Goal: Transaction & Acquisition: Book appointment/travel/reservation

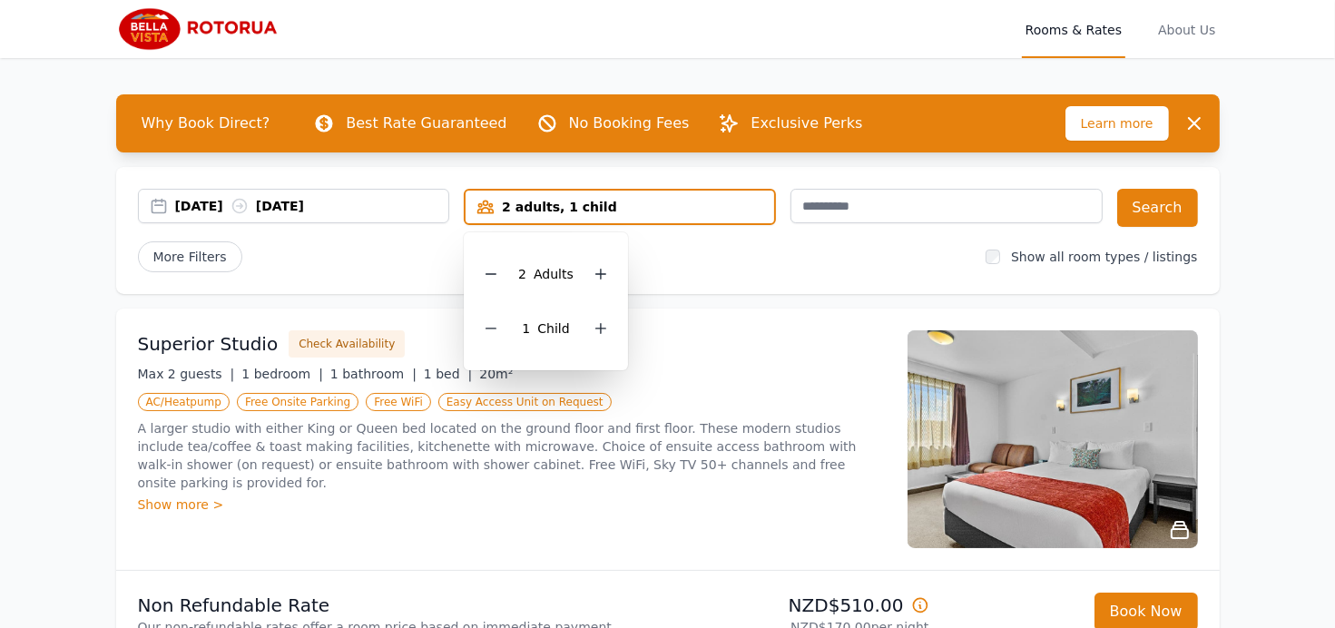
click at [752, 278] on div "[DATE] [DATE] 2 adults, 1 child [DEMOGRAPHIC_DATA] Adult s 1 Child Search More …" at bounding box center [668, 230] width 1104 height 127
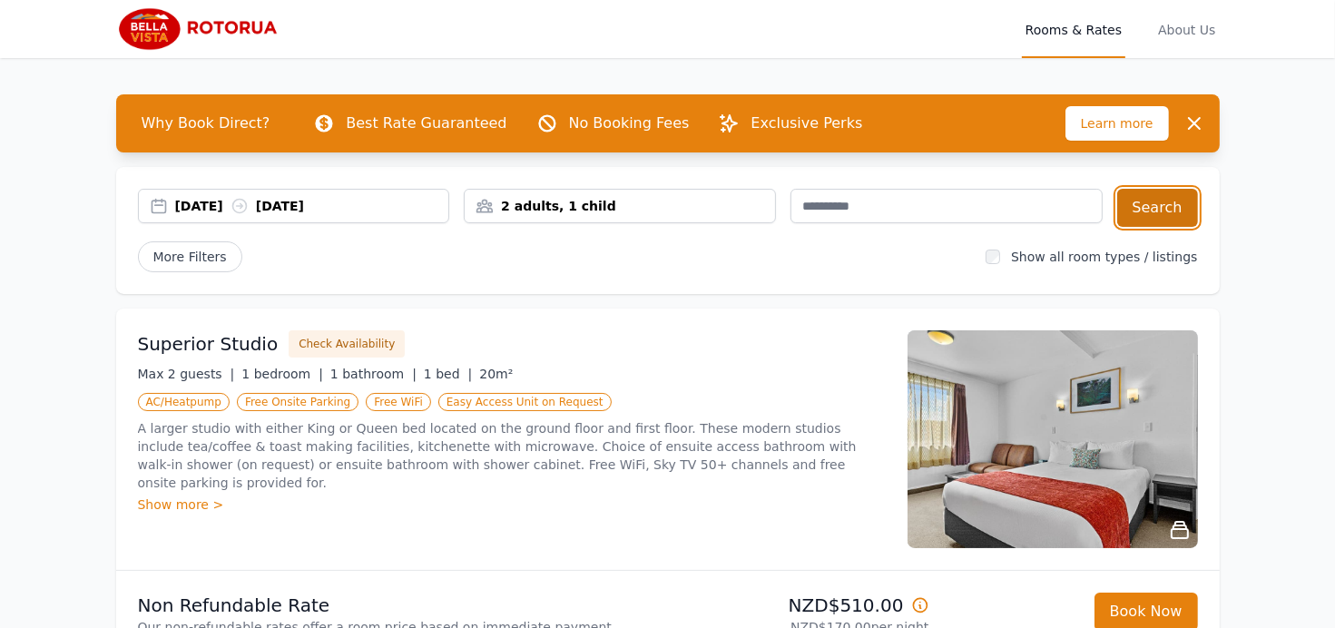
click at [1182, 202] on button "Search" at bounding box center [1157, 208] width 81 height 38
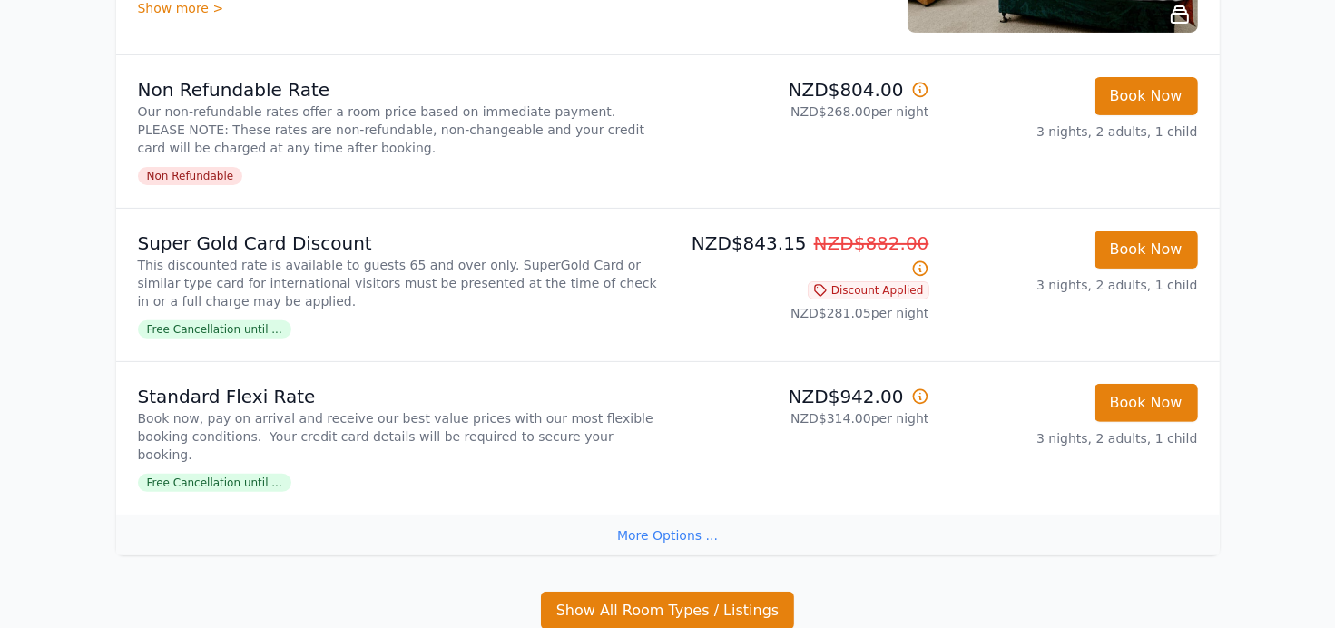
scroll to position [641, 0]
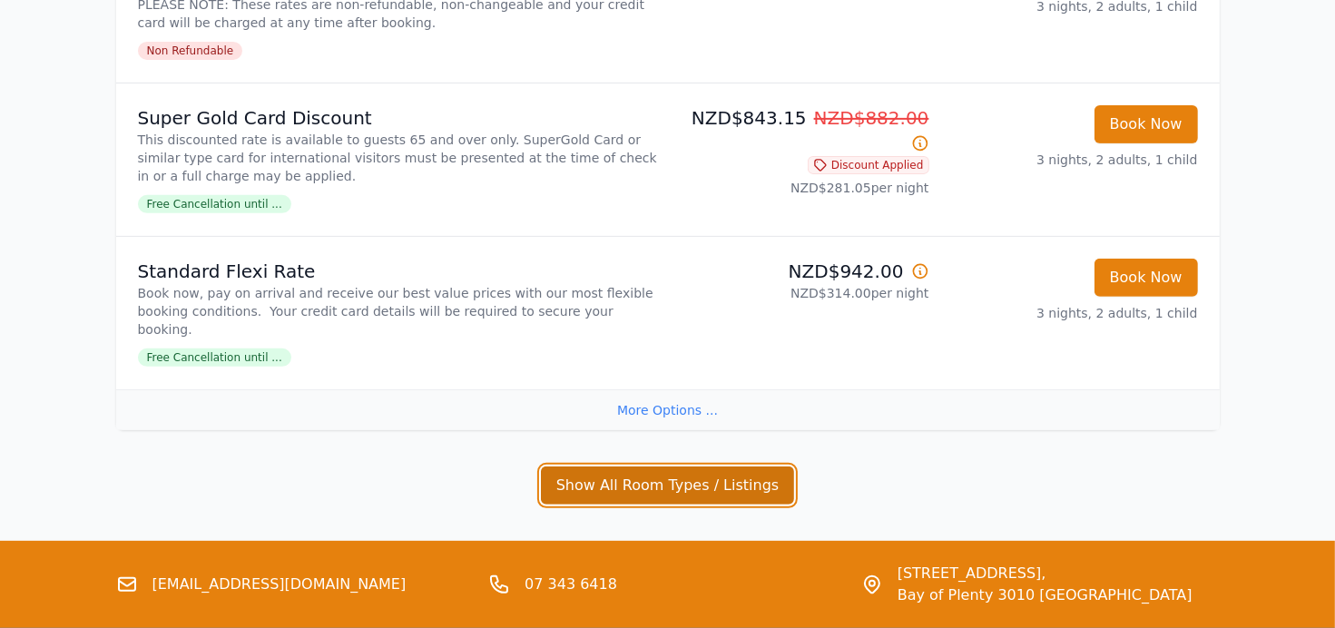
click at [689, 469] on button "Show All Room Types / Listings" at bounding box center [668, 486] width 254 height 38
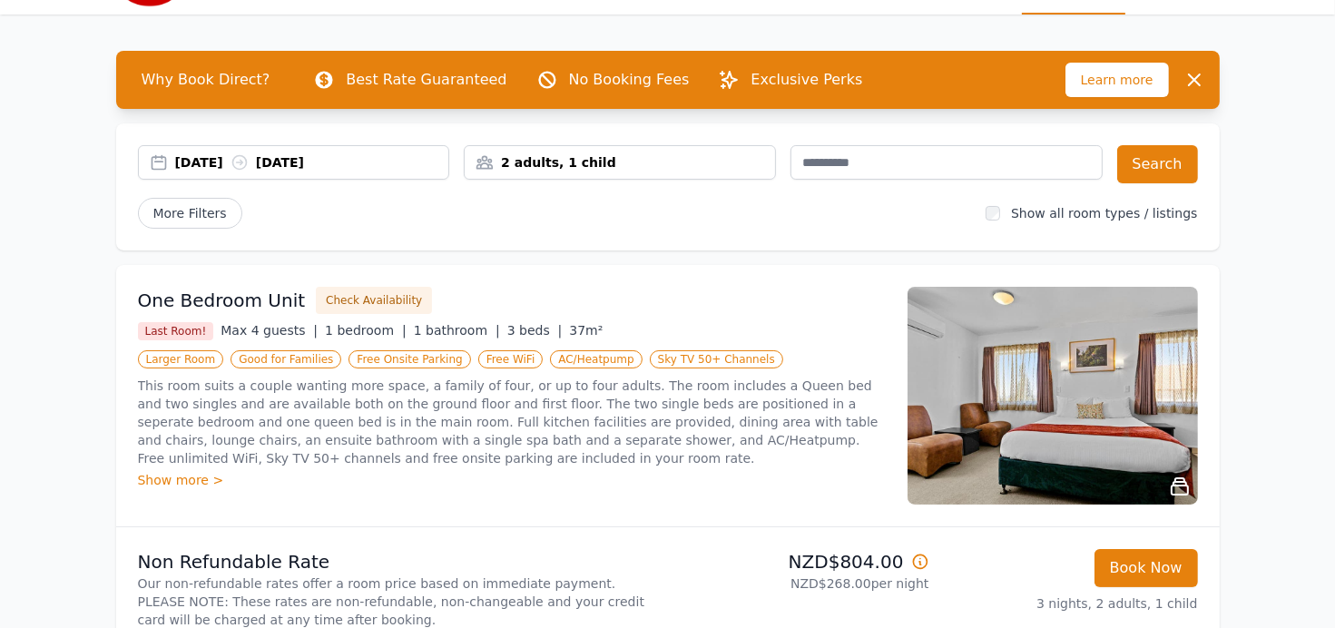
scroll to position [0, 0]
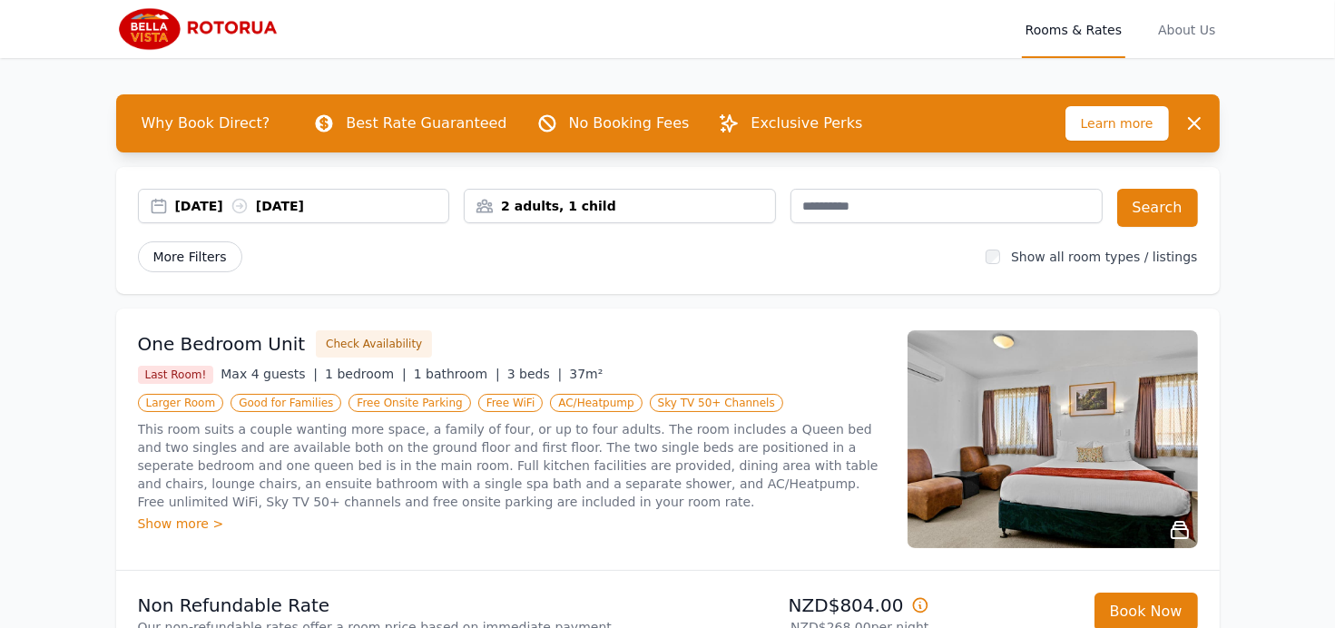
click at [188, 254] on span "More Filters" at bounding box center [190, 256] width 104 height 31
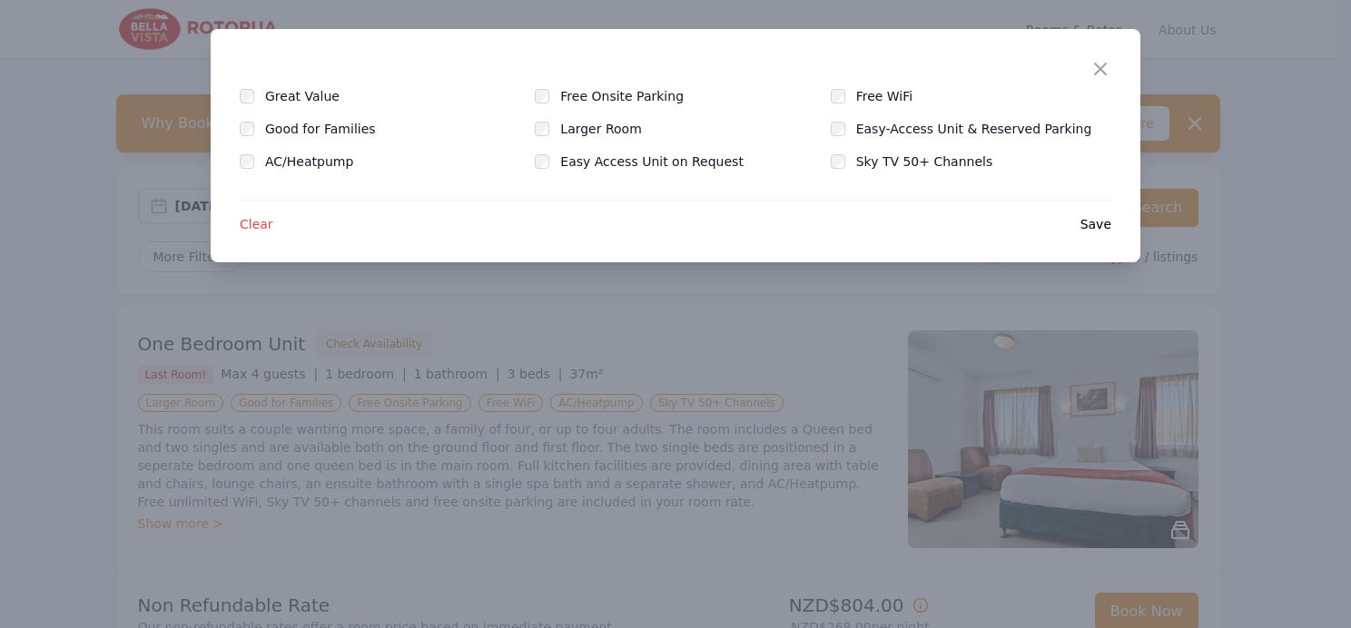
click at [258, 214] on div "Clear Save" at bounding box center [675, 217] width 871 height 34
click at [258, 226] on span "Clear" at bounding box center [257, 224] width 34 height 18
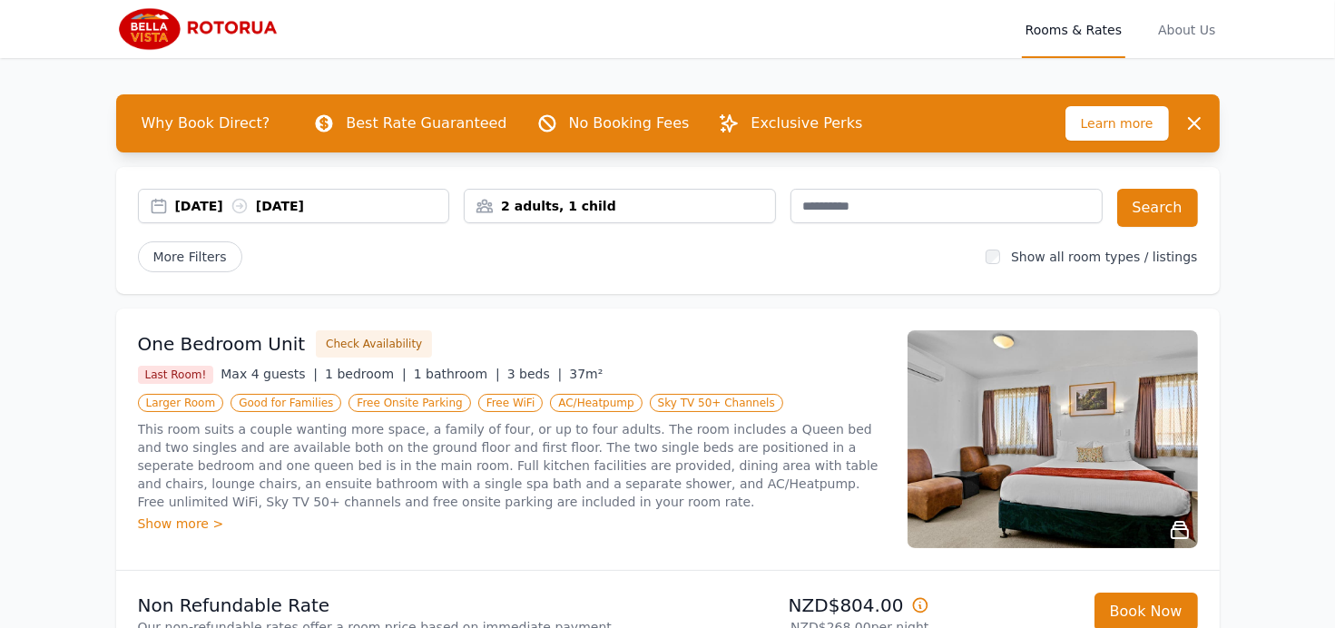
click at [1131, 259] on label "Show all room types / listings" at bounding box center [1104, 257] width 186 height 15
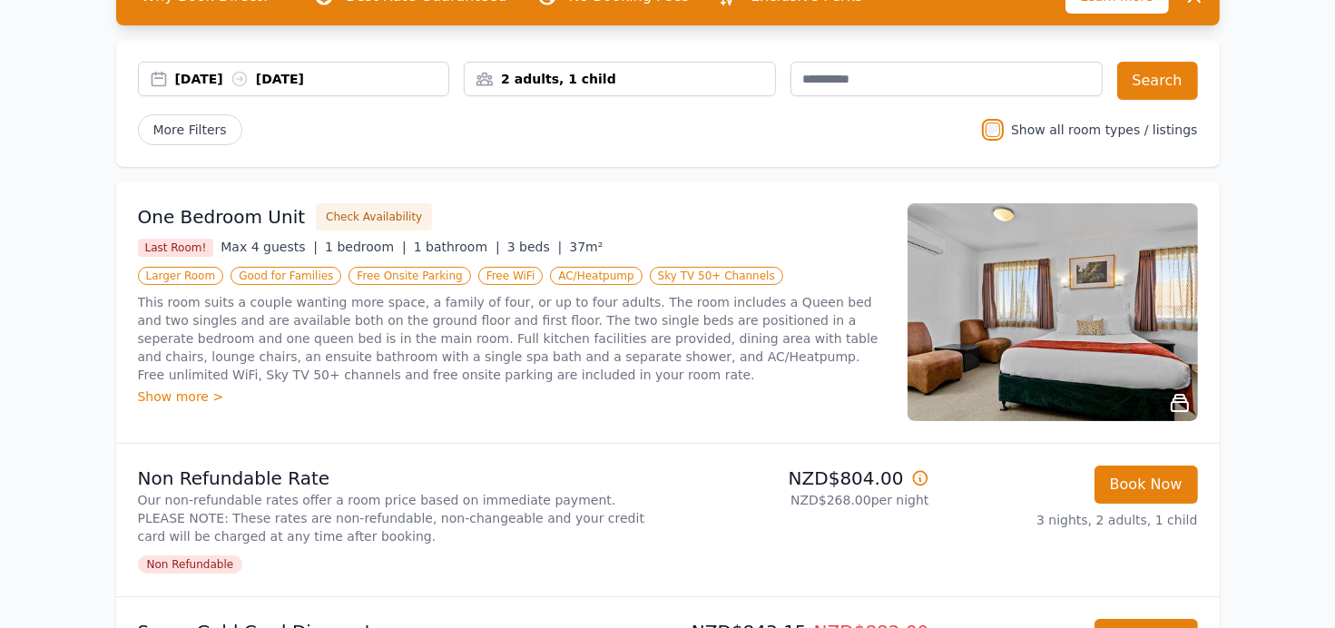
scroll to position [99, 0]
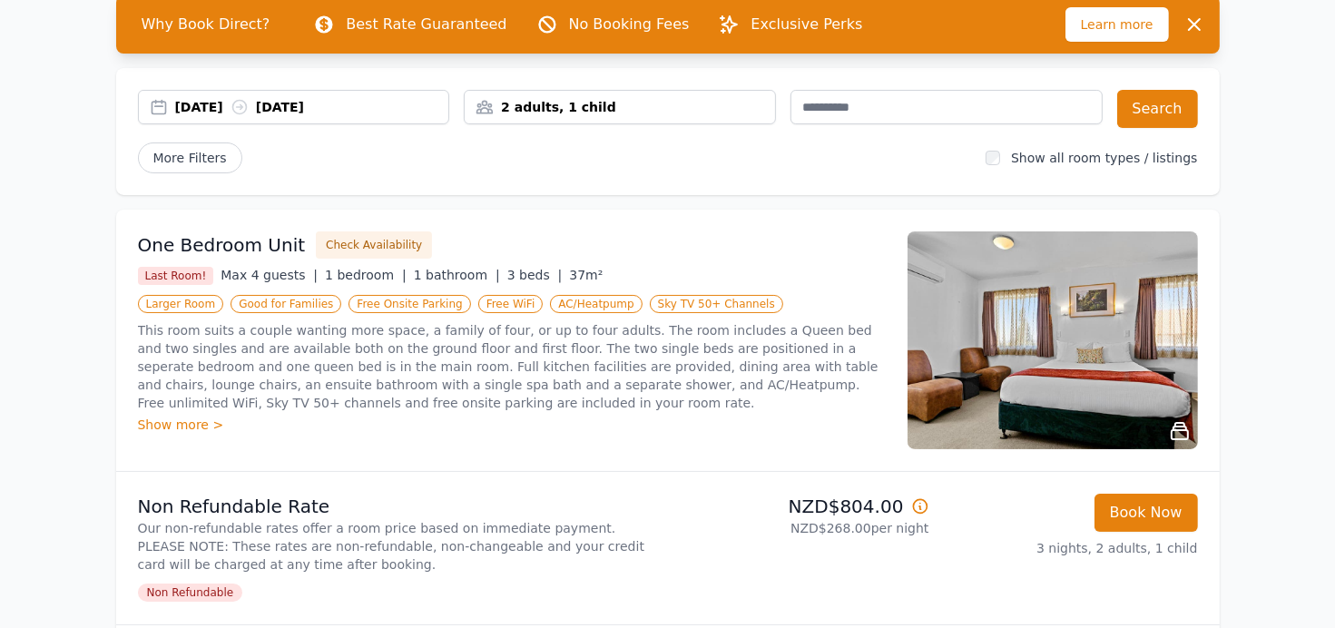
click at [1075, 369] on img at bounding box center [1053, 340] width 290 height 218
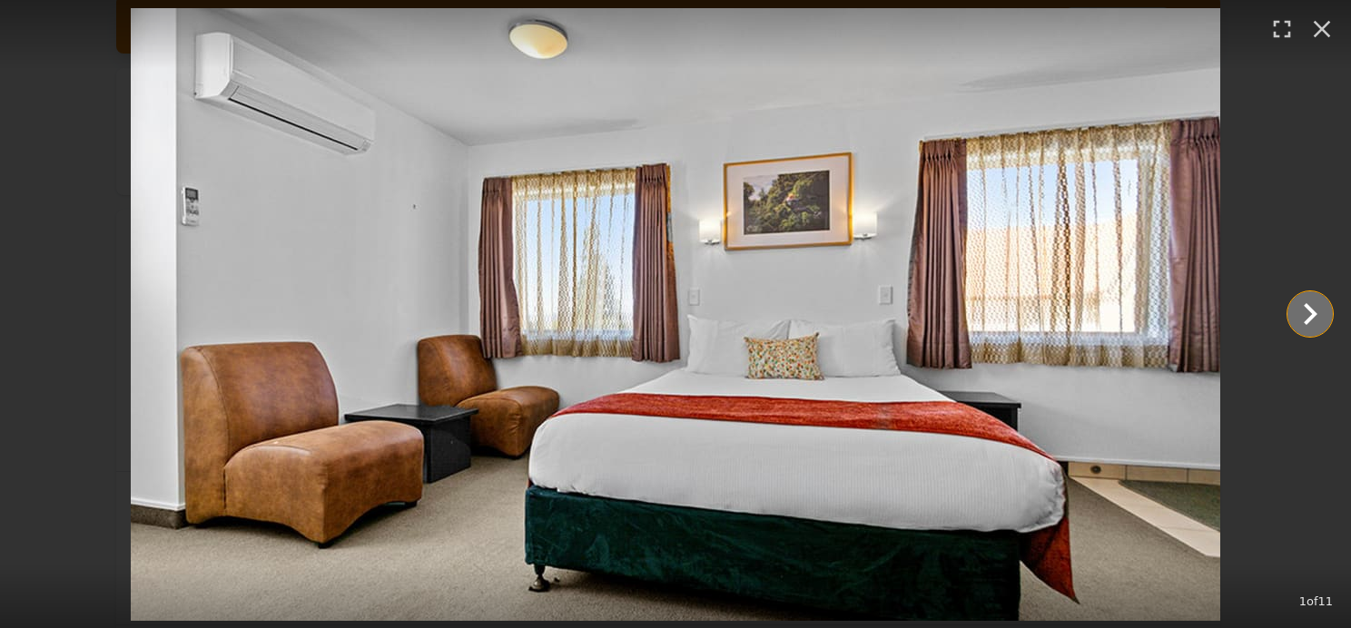
click at [1303, 320] on icon "Show slide 2 of 11" at bounding box center [1310, 314] width 44 height 44
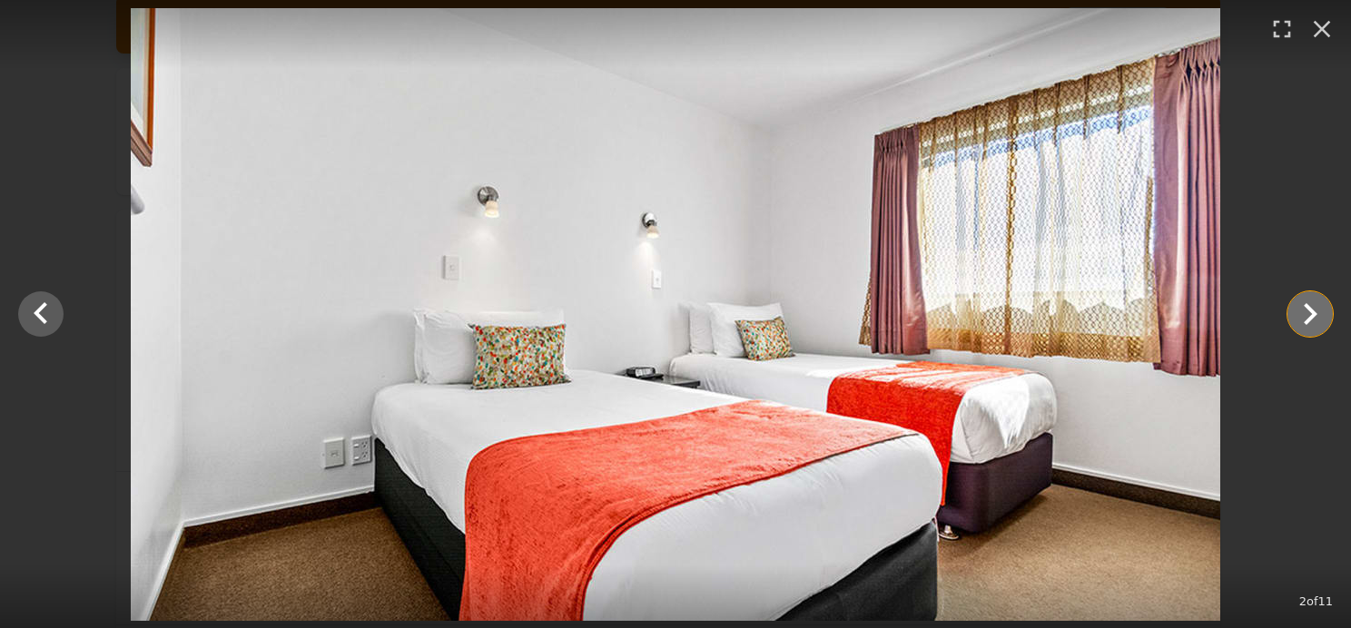
click at [1303, 320] on icon "Show slide 3 of 11" at bounding box center [1310, 314] width 44 height 44
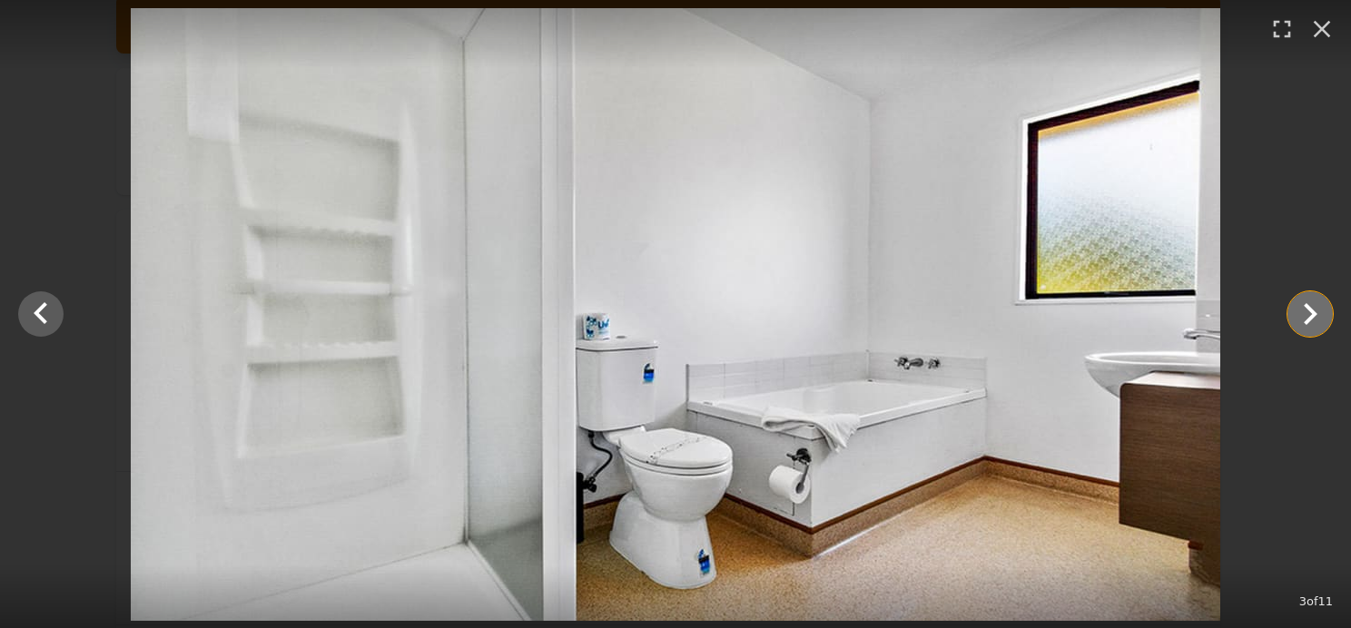
click at [1303, 320] on icon "Show slide 4 of 11" at bounding box center [1310, 314] width 44 height 44
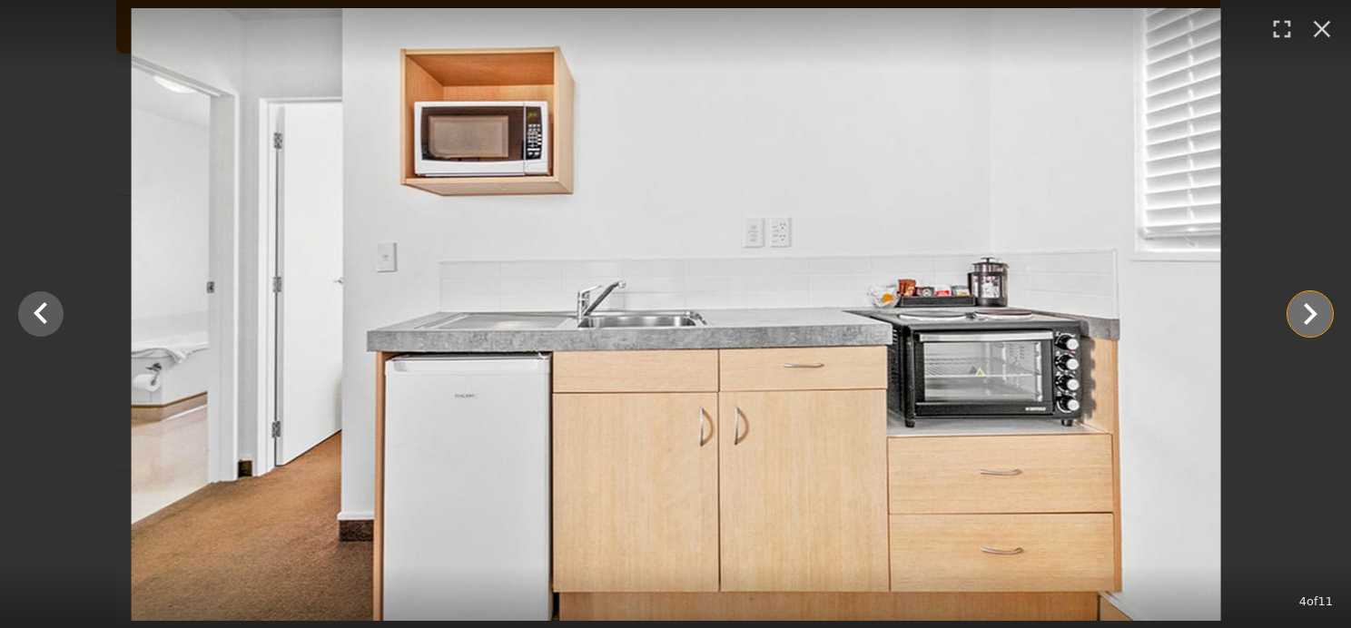
click at [1303, 320] on icon "Show slide 5 of 11" at bounding box center [1310, 314] width 44 height 44
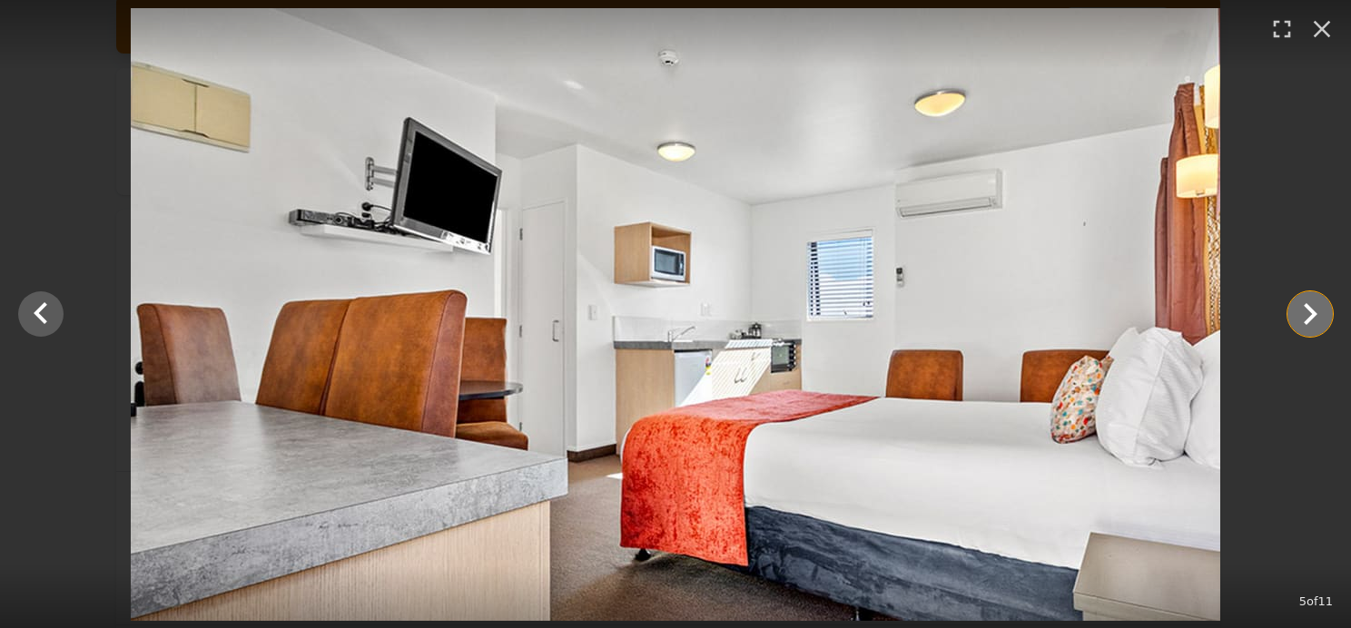
click at [1303, 320] on icon "Show slide 6 of 11" at bounding box center [1310, 314] width 44 height 44
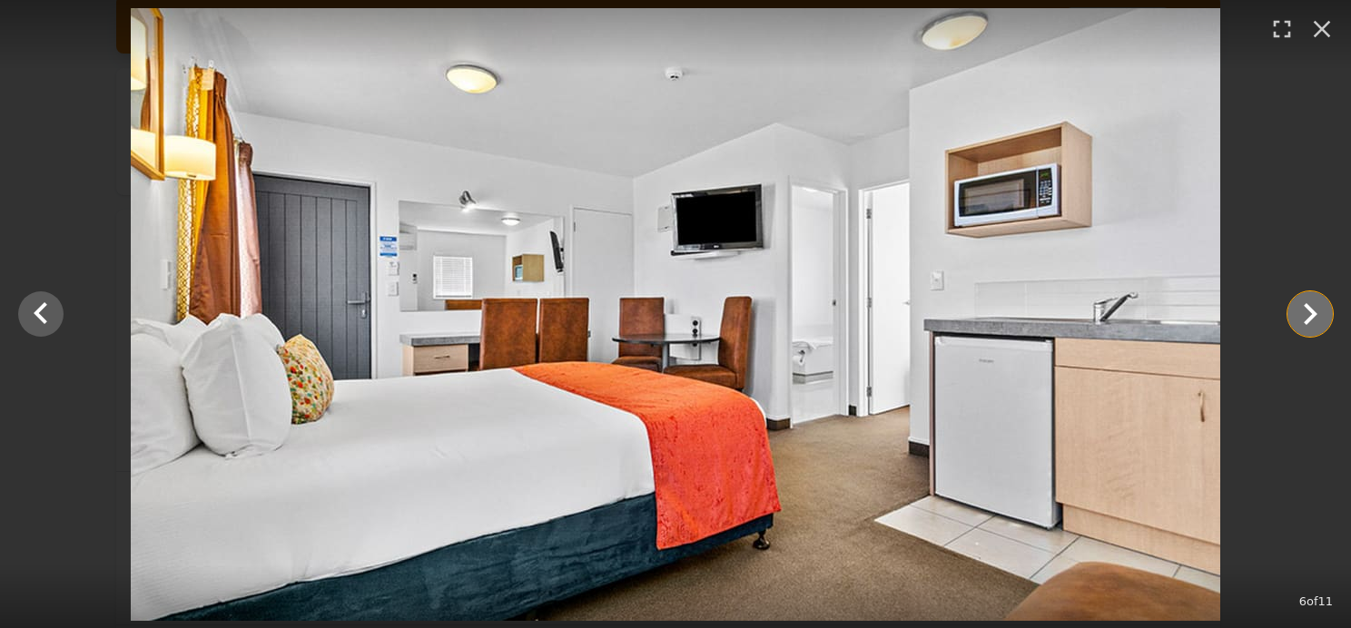
click at [1303, 320] on icon "Show slide 7 of 11" at bounding box center [1310, 314] width 44 height 44
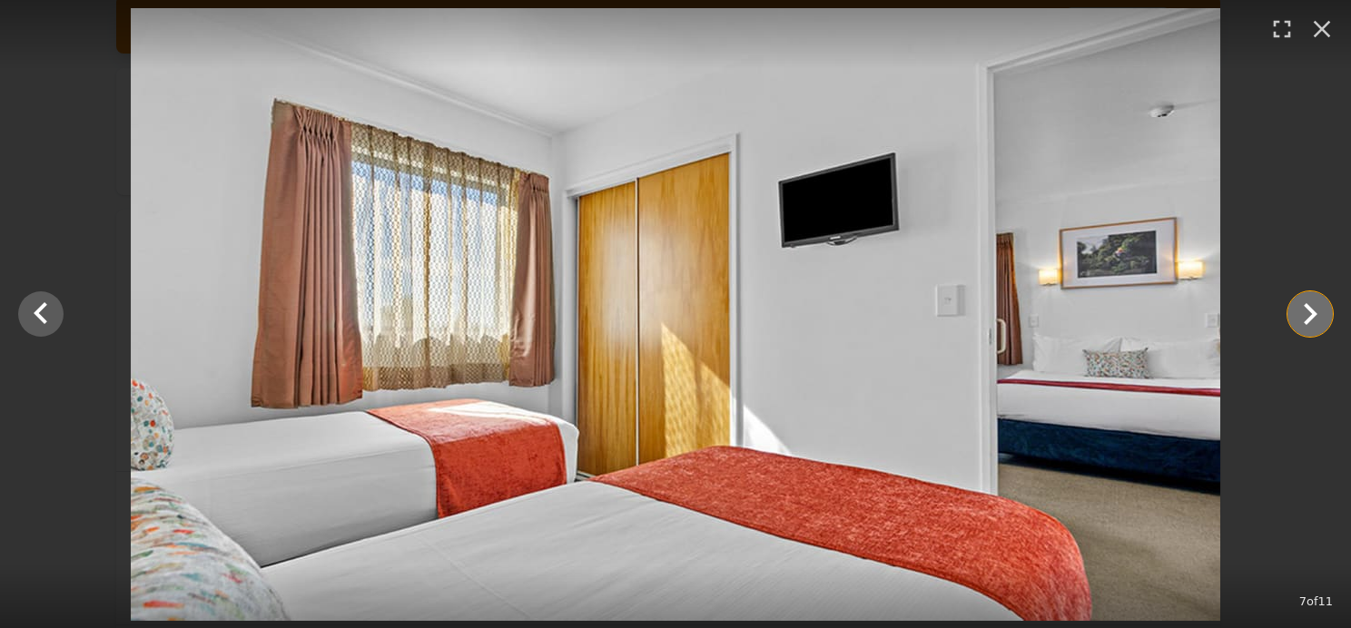
click at [1303, 320] on icon "Show slide 8 of 11" at bounding box center [1310, 314] width 44 height 44
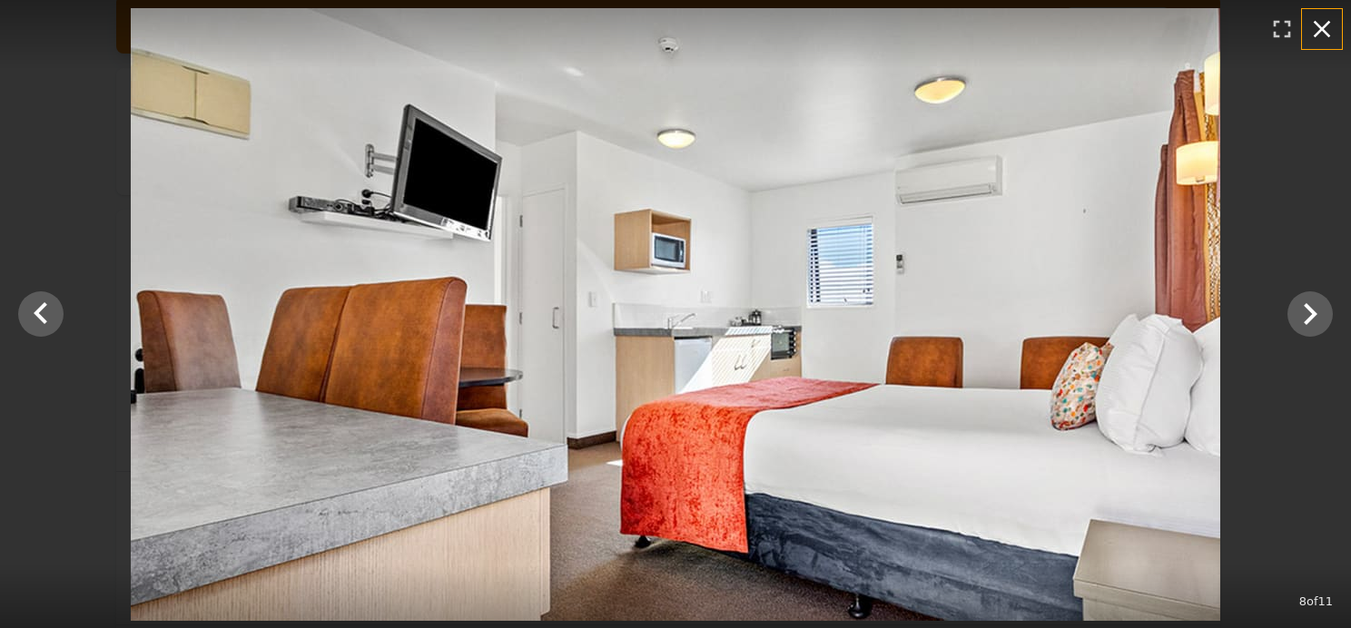
click at [1325, 25] on icon "button" at bounding box center [1321, 29] width 17 height 17
